Goal: Transaction & Acquisition: Subscribe to service/newsletter

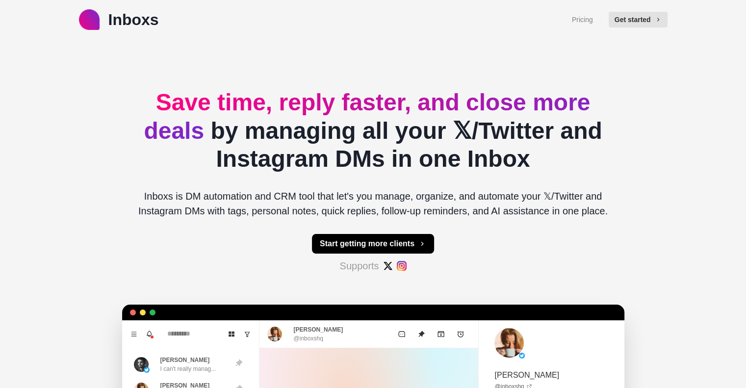
click at [278, 106] on span "Save time, reply faster, and close more deals" at bounding box center [367, 116] width 446 height 54
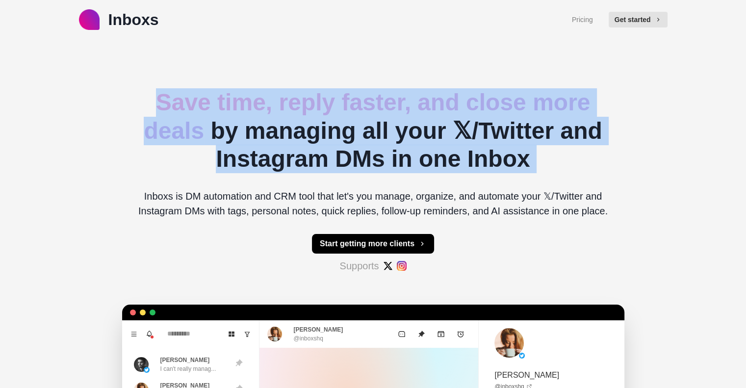
click at [278, 106] on span "Save time, reply faster, and close more deals" at bounding box center [367, 116] width 446 height 54
click at [318, 109] on span "Save time, reply faster, and close more deals" at bounding box center [367, 116] width 446 height 54
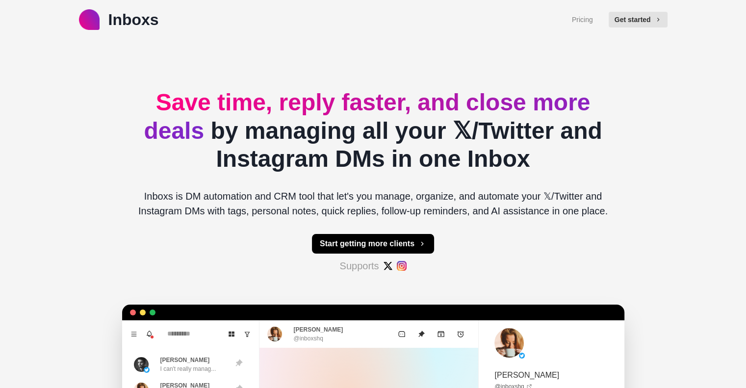
click at [286, 109] on span "Save time, reply faster, and close more deals" at bounding box center [367, 116] width 446 height 54
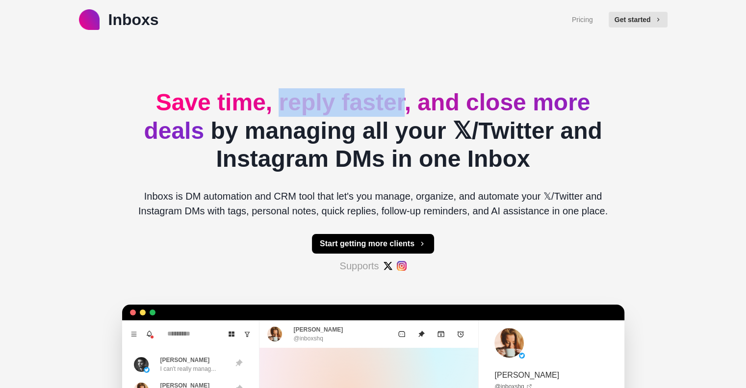
drag, startPoint x: 286, startPoint y: 109, endPoint x: 375, endPoint y: 109, distance: 89.2
click at [375, 109] on span "Save time, reply faster, and close more deals" at bounding box center [367, 116] width 446 height 54
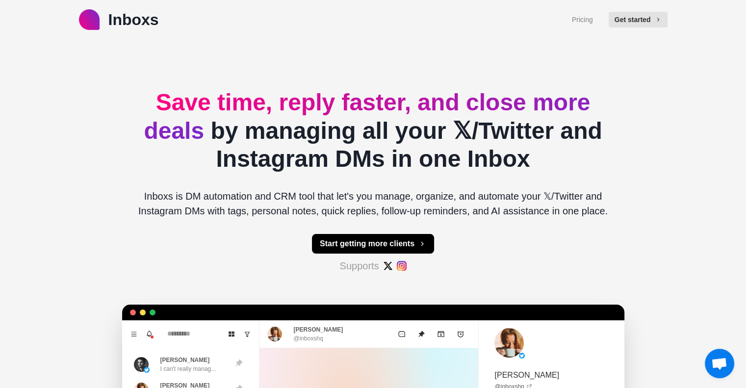
click at [234, 140] on h2 "Save time, reply faster, and close more deals by managing all your 𝕏/Twitter an…" at bounding box center [373, 130] width 486 height 85
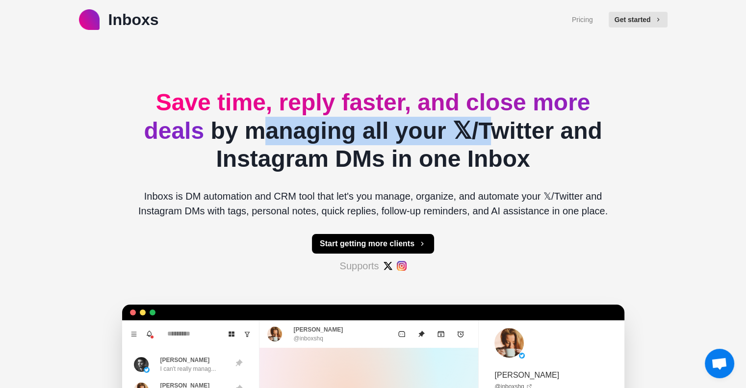
drag, startPoint x: 234, startPoint y: 139, endPoint x: 475, endPoint y: 125, distance: 241.6
click at [475, 125] on h2 "Save time, reply faster, and close more deals by managing all your 𝕏/Twitter an…" at bounding box center [373, 130] width 486 height 85
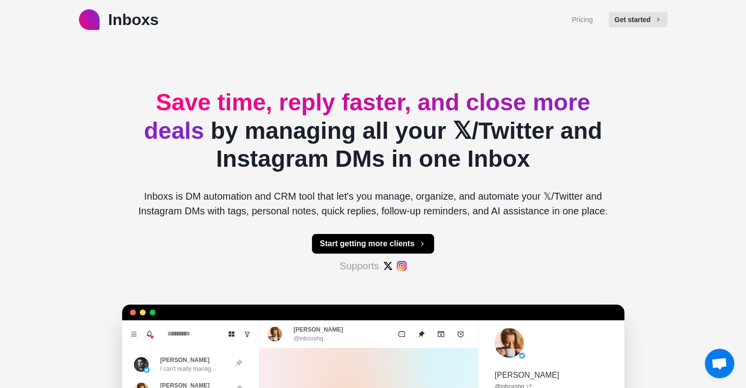
click at [502, 127] on h2 "Save time, reply faster, and close more deals by managing all your 𝕏/Twitter an…" at bounding box center [373, 130] width 486 height 85
click at [460, 127] on h2 "Save time, reply faster, and close more deals by managing all your 𝕏/Twitter an…" at bounding box center [373, 130] width 486 height 85
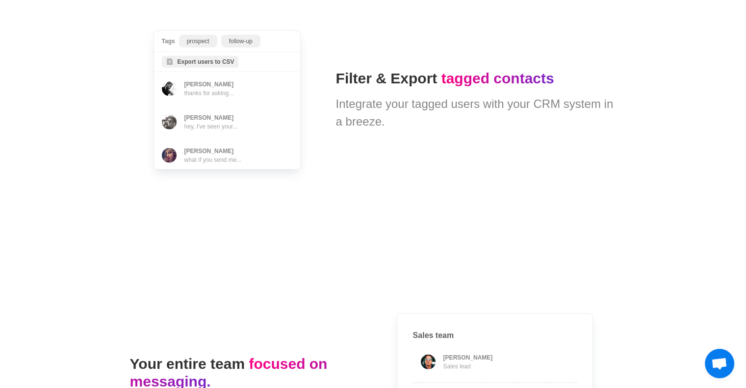
scroll to position [2648, 0]
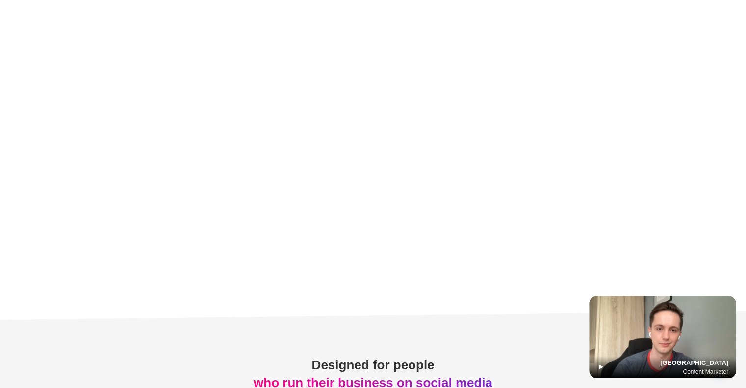
type textarea "*"
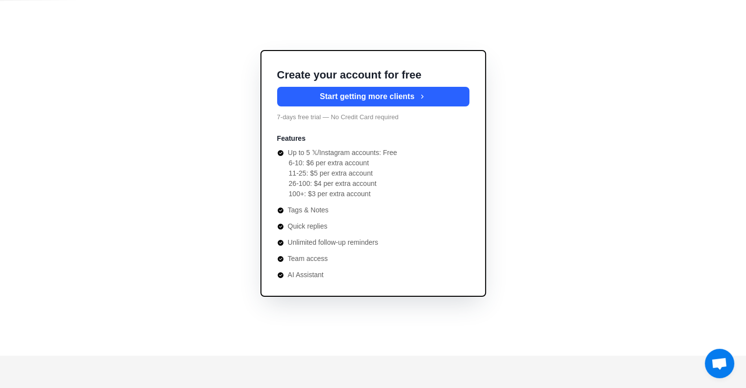
scroll to position [3599, 0]
click at [321, 153] on p "Up to 5 𝕏/Instagram accounts: Free" at bounding box center [342, 153] width 109 height 10
click at [331, 165] on li "6-10: $6 per extra account" at bounding box center [379, 163] width 180 height 10
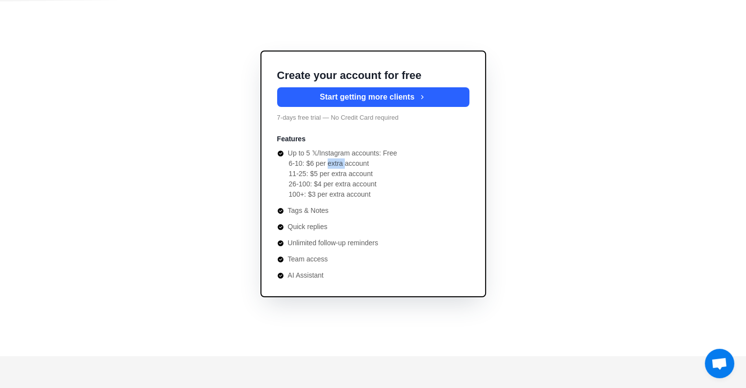
click at [331, 165] on li "6-10: $6 per extra account" at bounding box center [379, 163] width 180 height 10
click at [338, 167] on li "6-10: $6 per extra account" at bounding box center [379, 163] width 180 height 10
click at [357, 156] on p "Up to 5 𝕏/Instagram accounts: Free" at bounding box center [342, 153] width 109 height 10
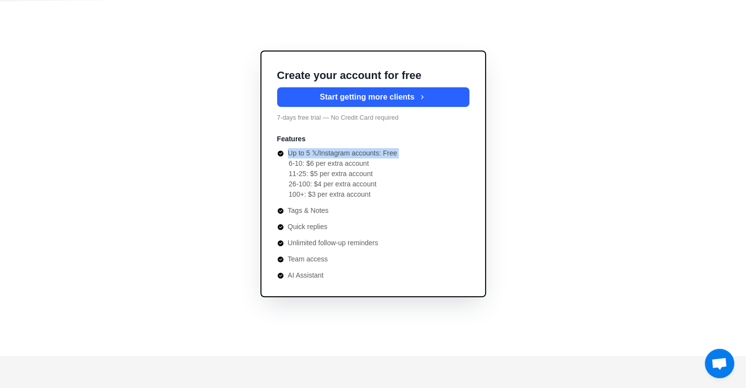
click at [357, 156] on p "Up to 5 𝕏/Instagram accounts: Free" at bounding box center [342, 153] width 109 height 10
click at [364, 156] on p "Up to 5 𝕏/Instagram accounts: Free" at bounding box center [342, 153] width 109 height 10
click at [317, 120] on p "7-days free trial — No Credit Card required" at bounding box center [373, 118] width 192 height 10
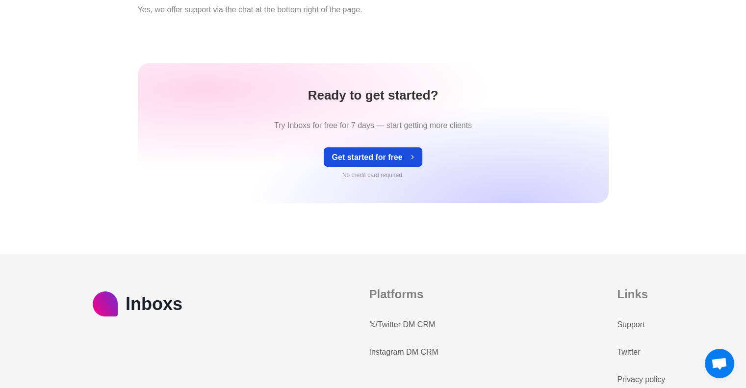
scroll to position [4288, 0]
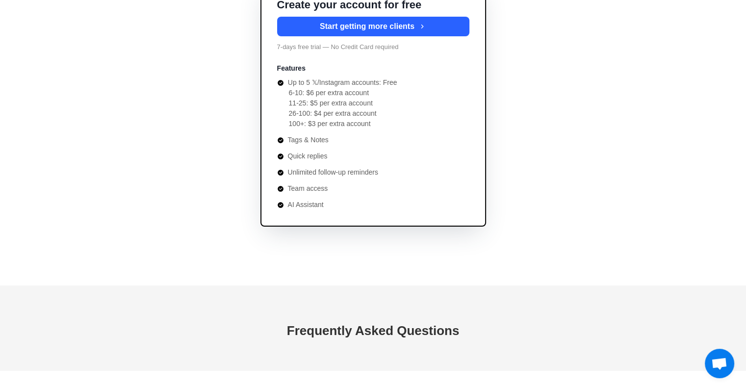
scroll to position [3628, 0]
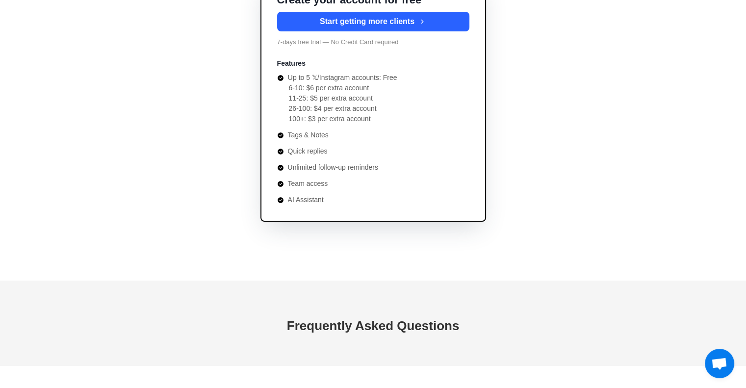
click at [310, 79] on p "Up to 5 𝕏/Instagram accounts: Free" at bounding box center [342, 78] width 109 height 10
click at [322, 79] on p "Up to 5 𝕏/Instagram accounts: Free" at bounding box center [342, 78] width 109 height 10
click at [328, 76] on p "Up to 5 𝕏/Instagram accounts: Free" at bounding box center [342, 78] width 109 height 10
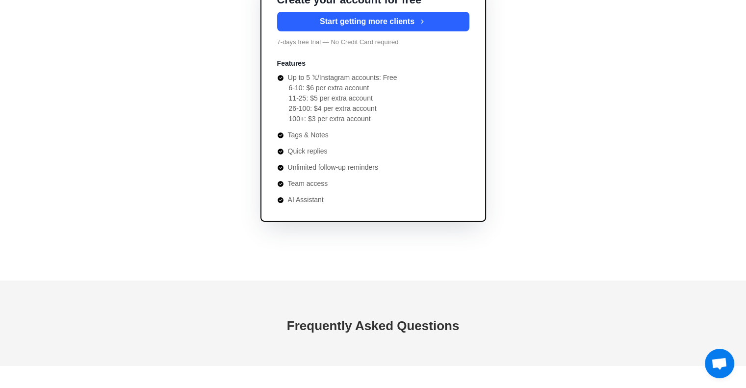
click at [328, 76] on p "Up to 5 𝕏/Instagram accounts: Free" at bounding box center [342, 78] width 109 height 10
click at [350, 78] on p "Up to 5 𝕏/Instagram accounts: Free" at bounding box center [342, 78] width 109 height 10
click at [353, 88] on li "6-10: $6 per extra account" at bounding box center [379, 88] width 180 height 10
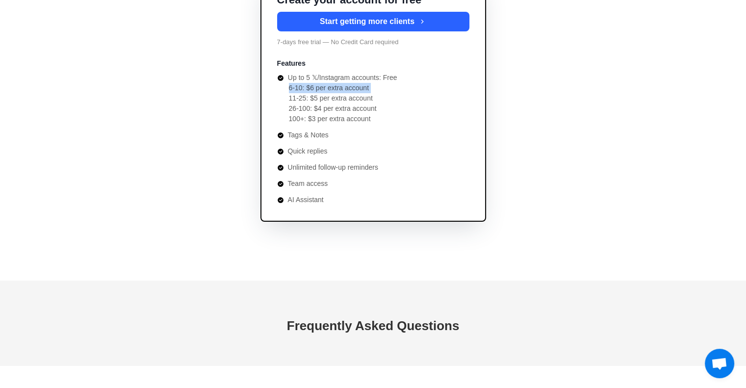
click at [353, 88] on li "6-10: $6 per extra account" at bounding box center [379, 88] width 180 height 10
click at [340, 120] on li "100+: $3 per extra account" at bounding box center [379, 119] width 180 height 10
click at [386, 109] on li "26-100: $4 per extra account" at bounding box center [379, 108] width 180 height 10
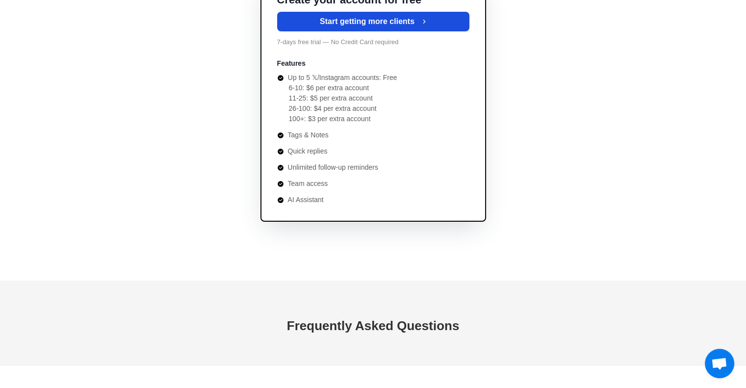
click at [382, 18] on button "Start getting more clients" at bounding box center [373, 22] width 192 height 20
type textarea "*"
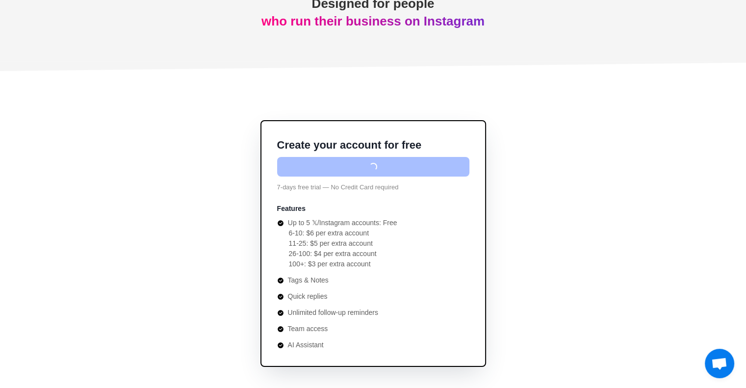
scroll to position [3481, 0]
